Goal: Information Seeking & Learning: Compare options

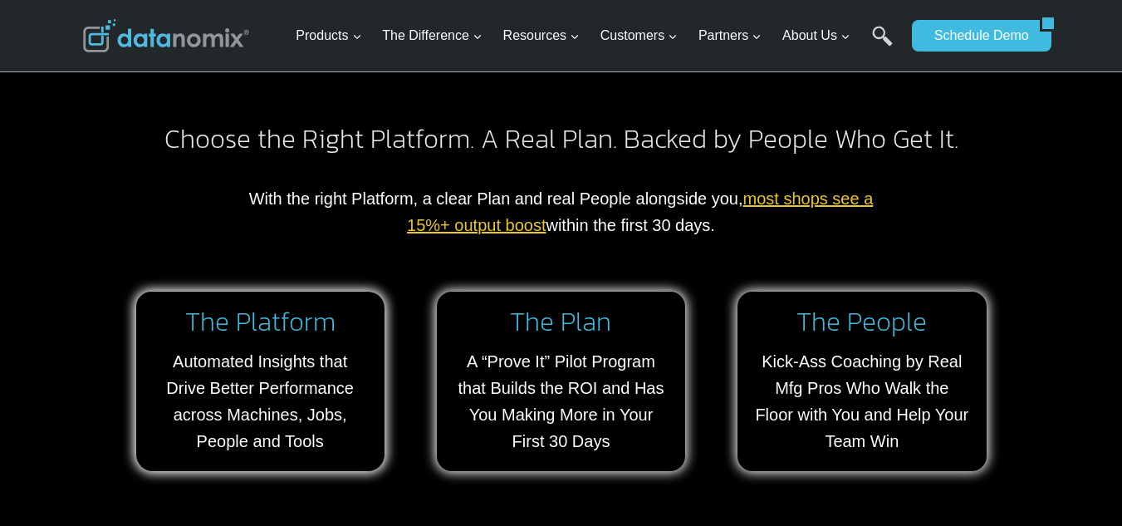
scroll to position [1163, 0]
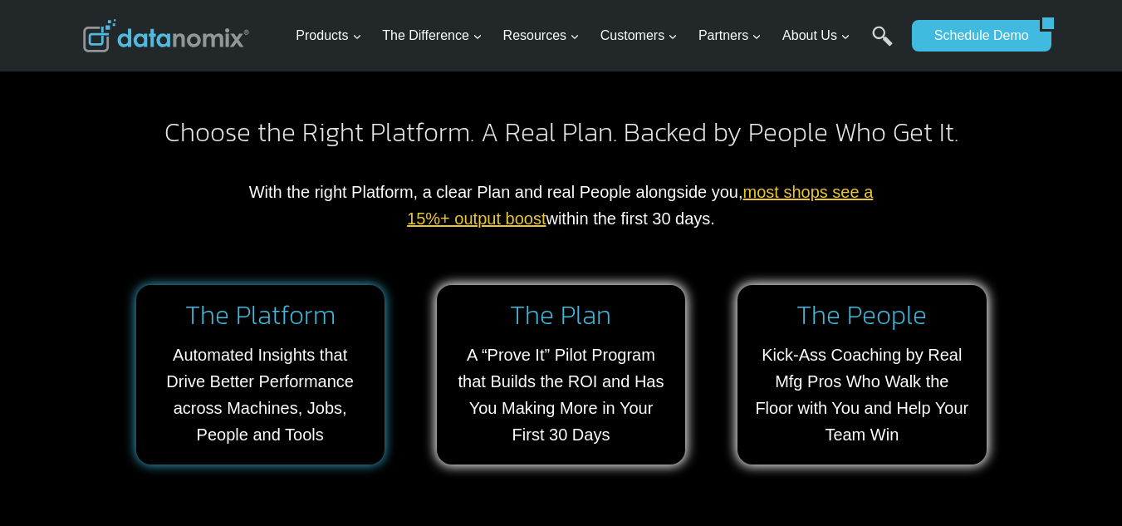
click at [182, 363] on link at bounding box center [260, 374] width 248 height 179
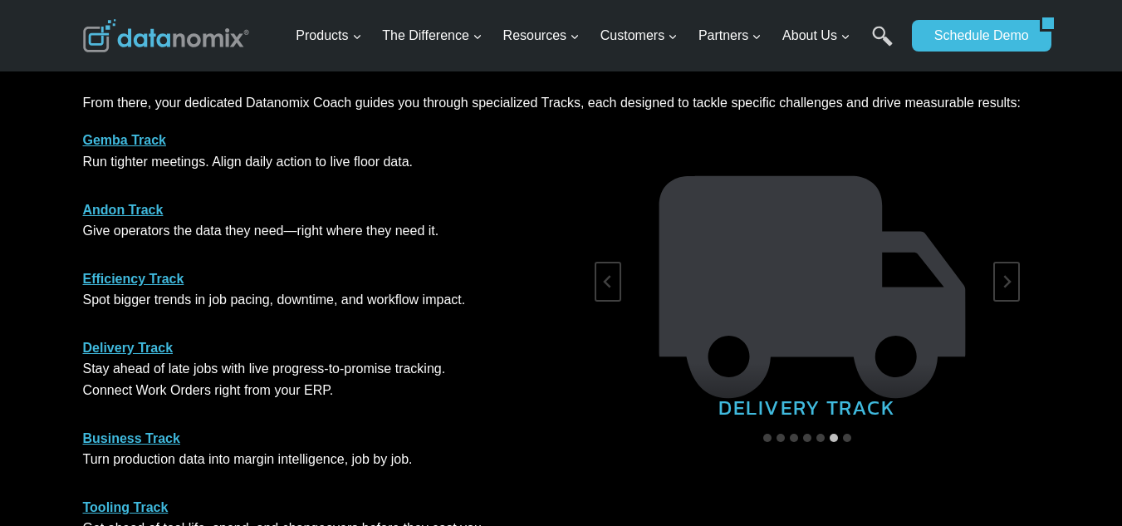
scroll to position [997, 0]
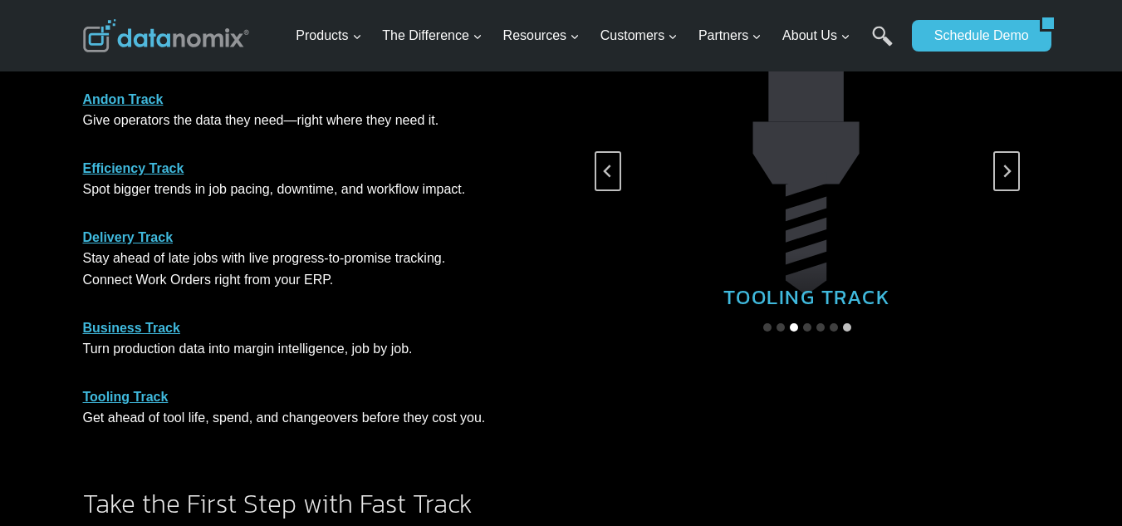
click at [791, 326] on button "Go to slide 3" at bounding box center [794, 327] width 8 height 8
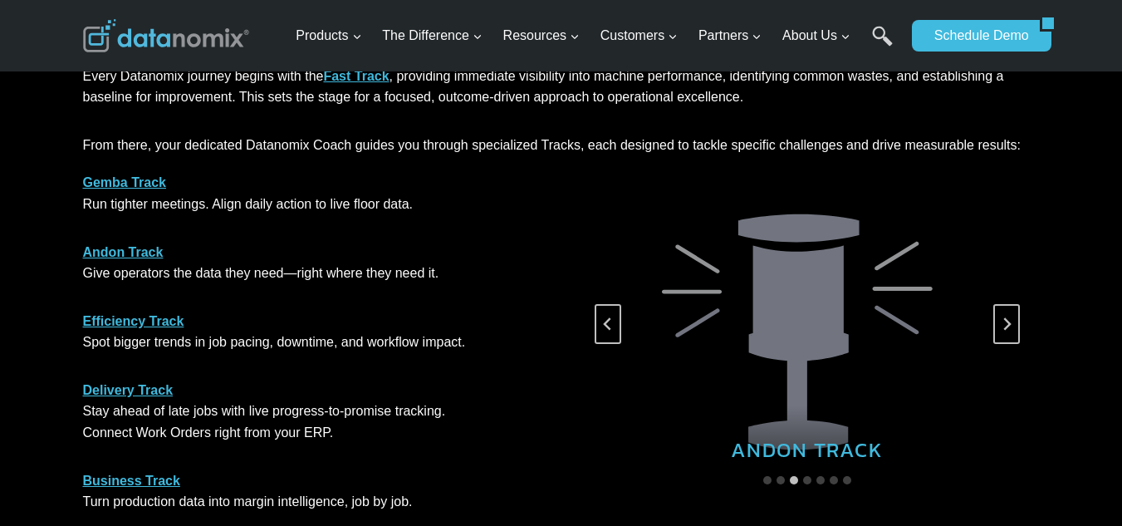
scroll to position [1052, 0]
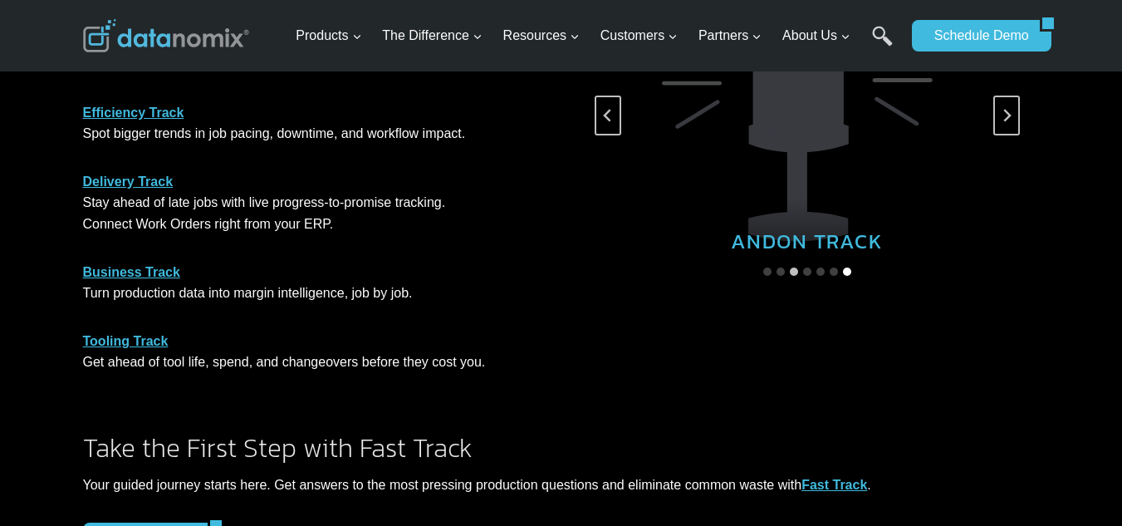
click at [846, 268] on button "Go to slide 7" at bounding box center [847, 271] width 8 height 8
